Goal: Information Seeking & Learning: Check status

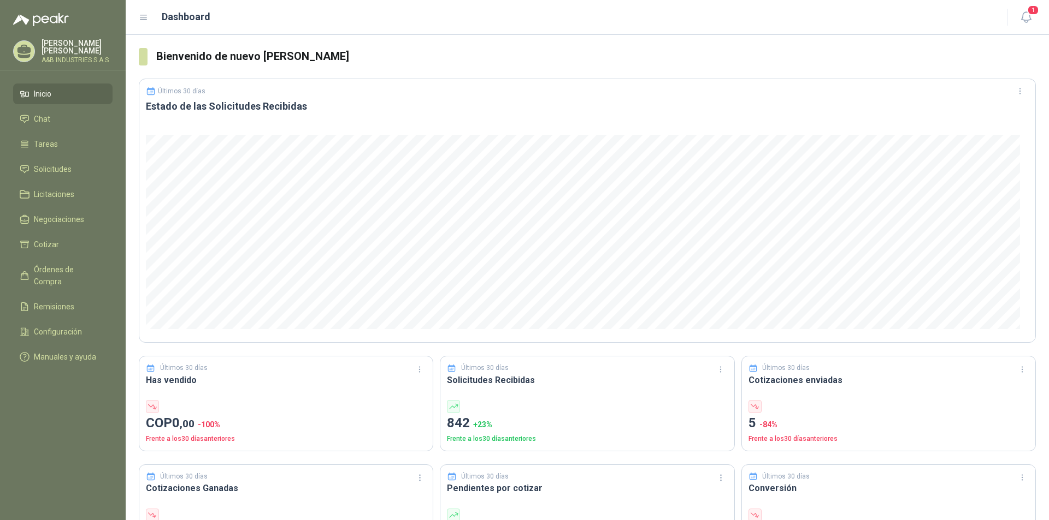
drag, startPoint x: 1011, startPoint y: 0, endPoint x: 694, endPoint y: 58, distance: 322.0
click at [694, 58] on h3 "Bienvenido de nuevo [PERSON_NAME]" at bounding box center [595, 56] width 879 height 17
click at [1034, 17] on button "1" at bounding box center [1026, 18] width 20 height 20
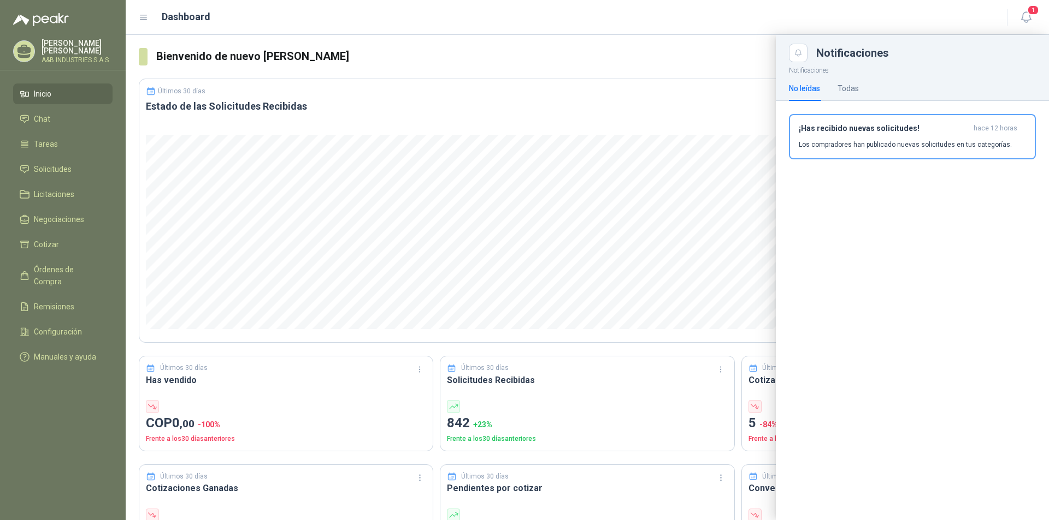
click at [677, 64] on div at bounding box center [587, 278] width 923 height 486
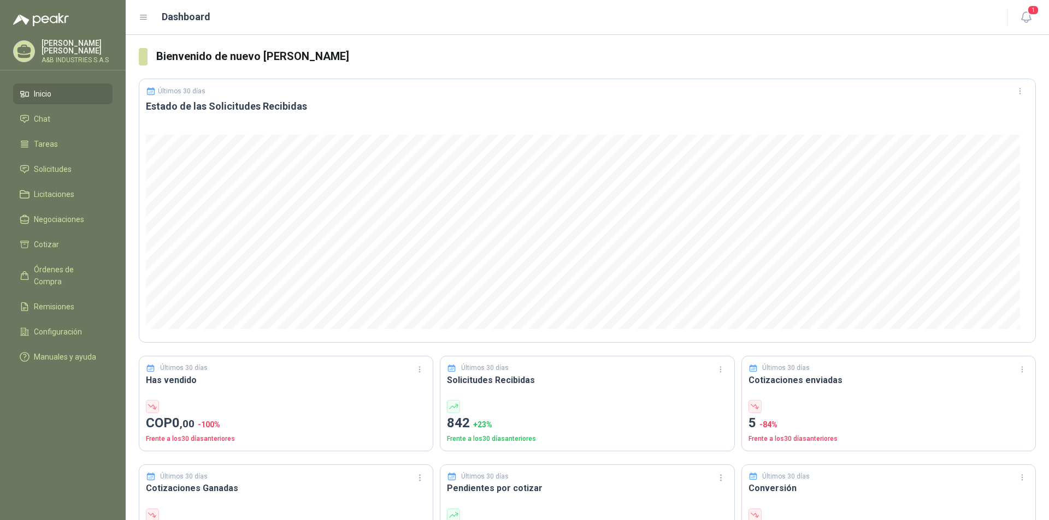
click at [74, 57] on p "A&B INDUSTRIES S.A.S" at bounding box center [77, 60] width 71 height 7
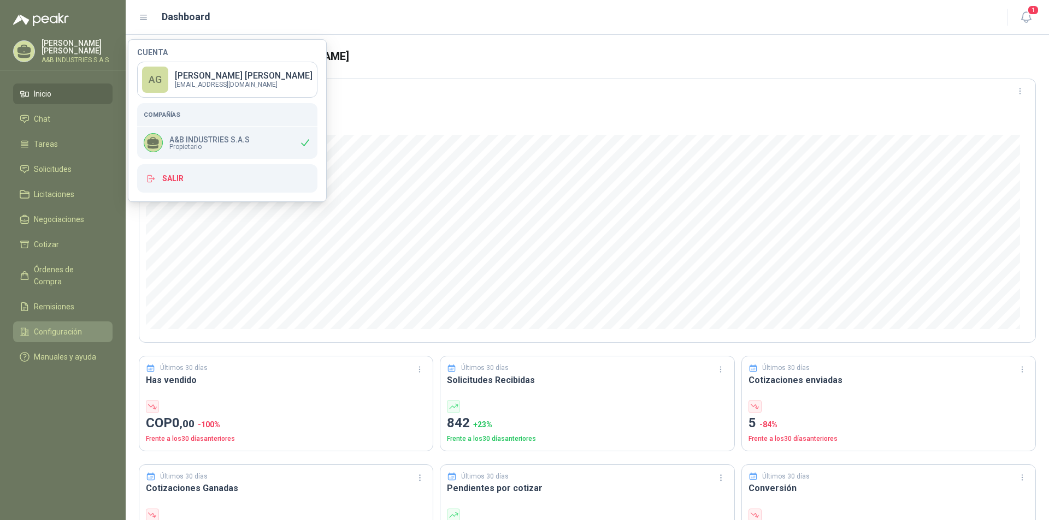
click at [45, 326] on span "Configuración" at bounding box center [58, 332] width 48 height 12
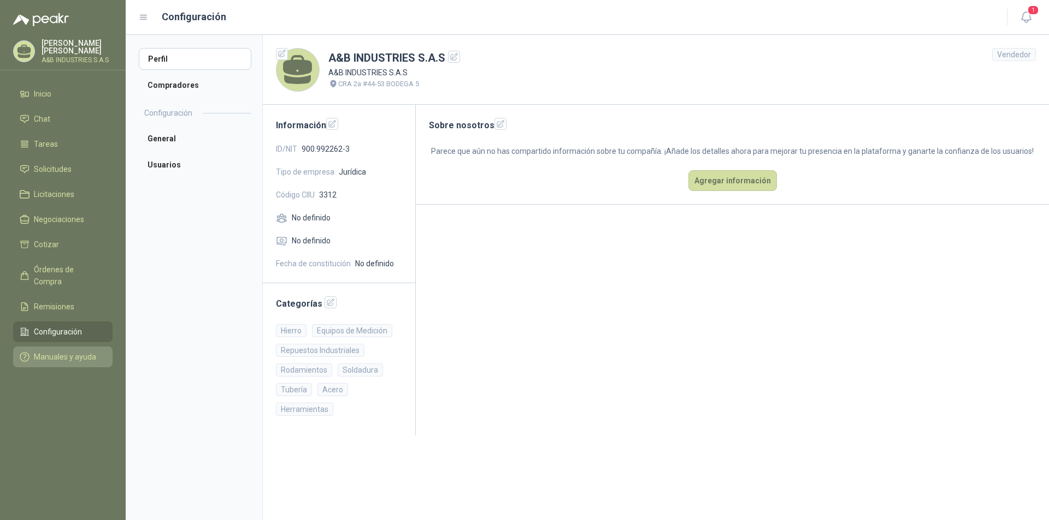
click at [49, 351] on span "Manuales y ayuda" at bounding box center [65, 357] width 62 height 12
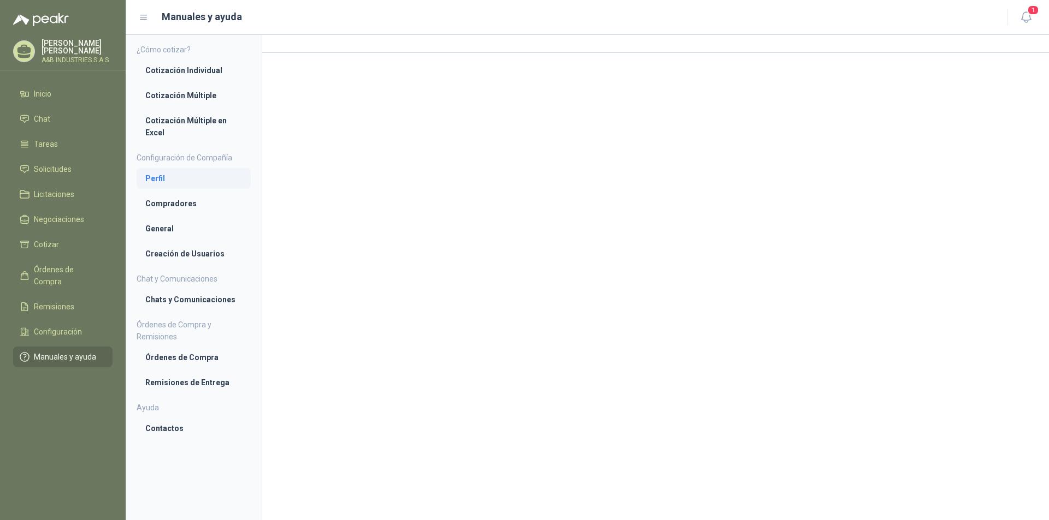
click at [149, 173] on li "Perfil" at bounding box center [193, 179] width 97 height 12
click at [46, 125] on span "Chat" at bounding box center [42, 119] width 16 height 12
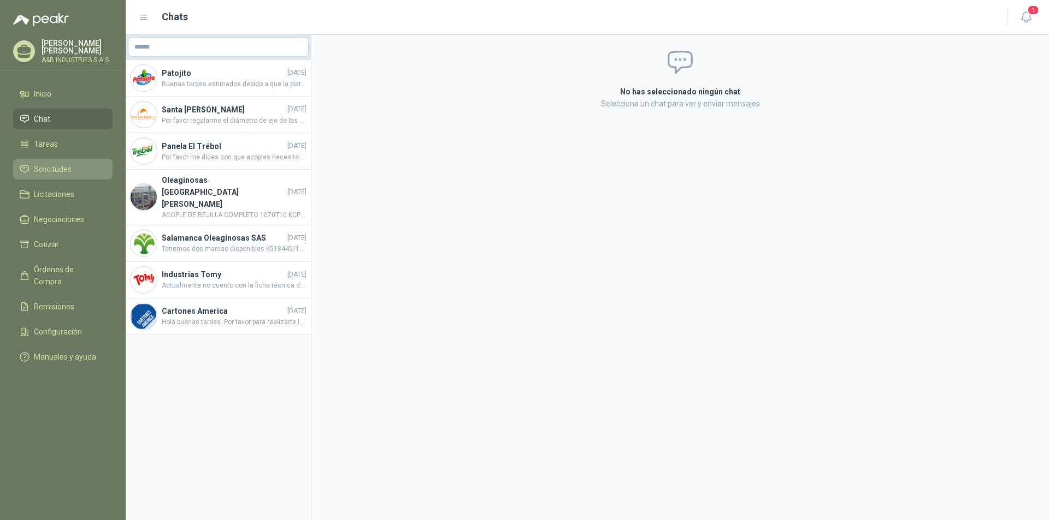
click at [50, 170] on span "Solicitudes" at bounding box center [53, 169] width 38 height 12
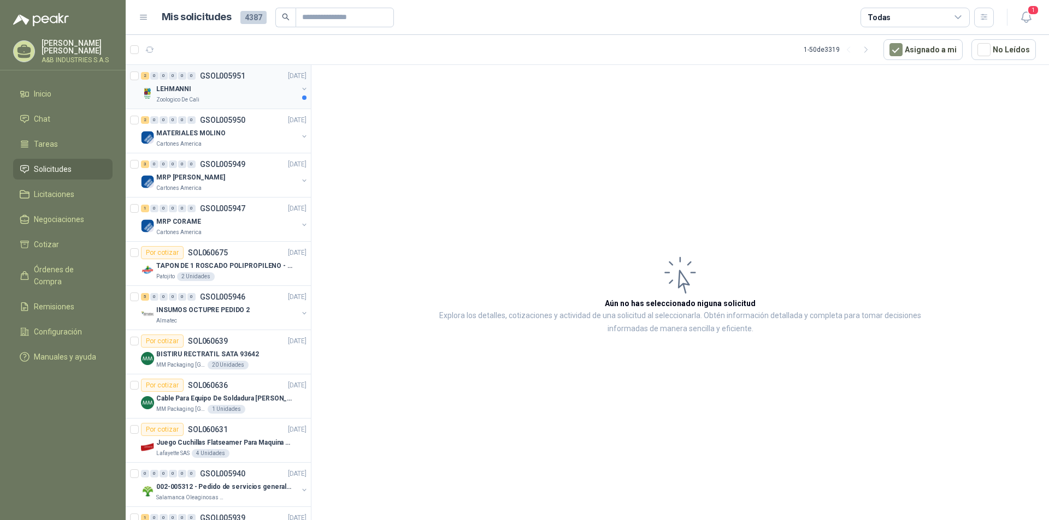
click at [216, 96] on div "Zoologico De Cali" at bounding box center [226, 100] width 141 height 9
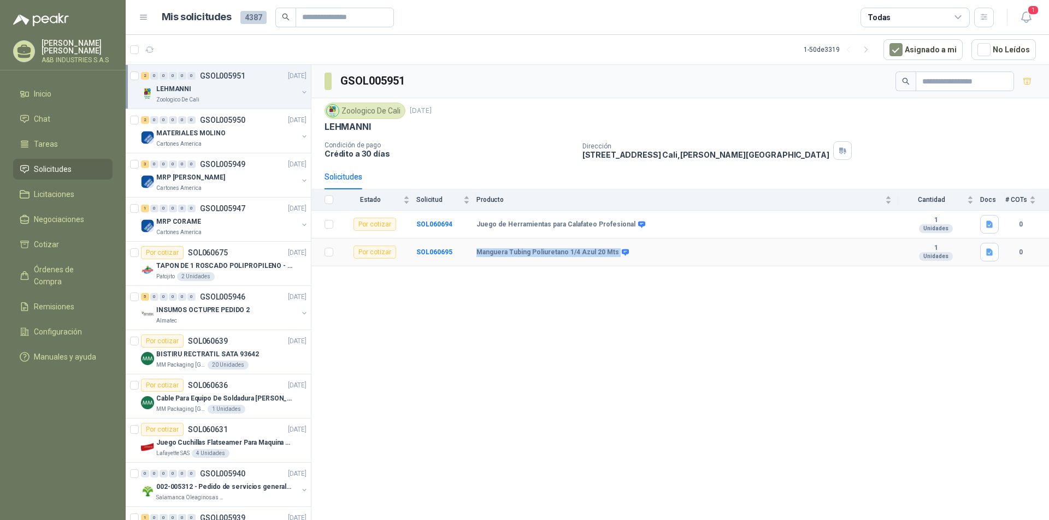
drag, startPoint x: 472, startPoint y: 246, endPoint x: 625, endPoint y: 259, distance: 153.5
click at [625, 259] on tr "Por cotizar SOL060695 Manguera Tubing Poliuretano 1/4 Azul 20 Mts 1 Unidades 0" at bounding box center [679, 253] width 737 height 28
copy tr "Manguera Tubing Poliuretano 1/4 Azul 20 Mts"
